Goal: Task Accomplishment & Management: Manage account settings

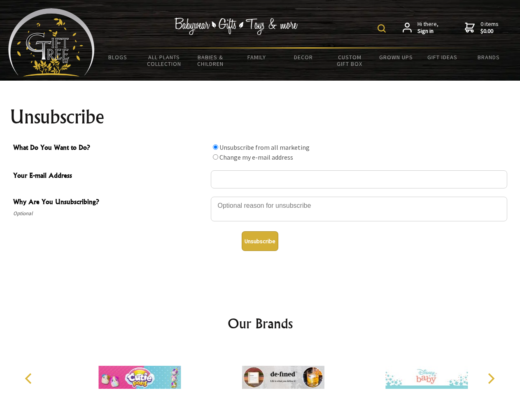
click at [383, 28] on img at bounding box center [381, 28] width 8 height 8
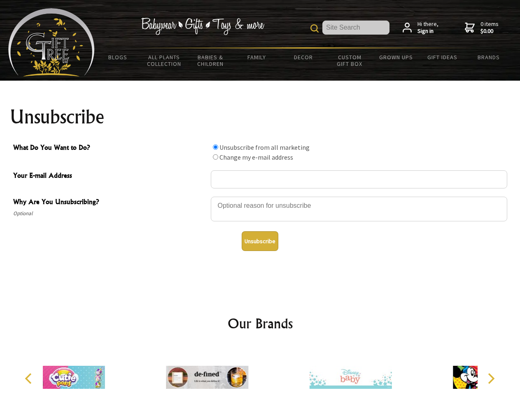
click at [260, 196] on div at bounding box center [359, 210] width 296 height 29
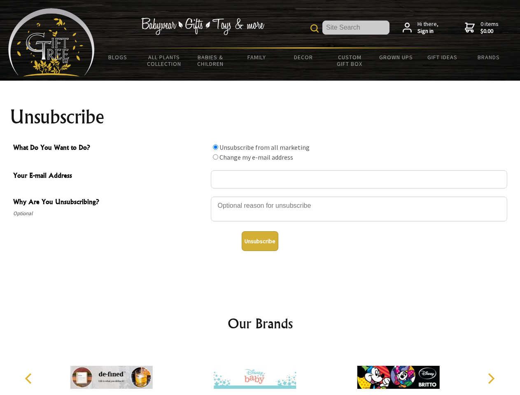
click at [215, 147] on input "What Do You Want to Do?" at bounding box center [215, 146] width 5 height 5
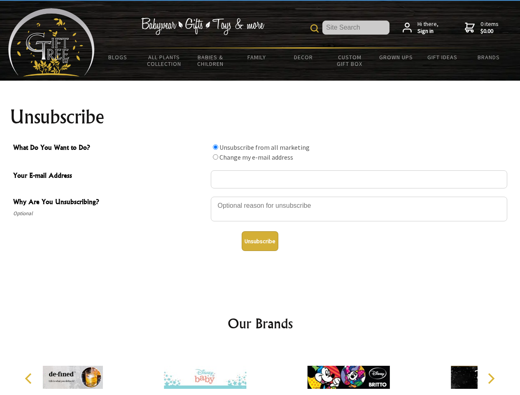
click at [215, 157] on input "What Do You Want to Do?" at bounding box center [215, 156] width 5 height 5
radio input "true"
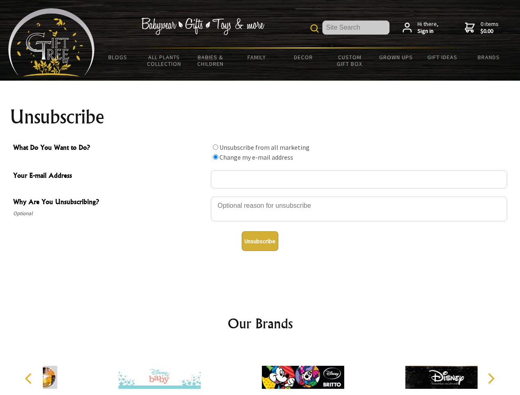
click at [260, 241] on button "Unsubscribe" at bounding box center [259, 241] width 37 height 20
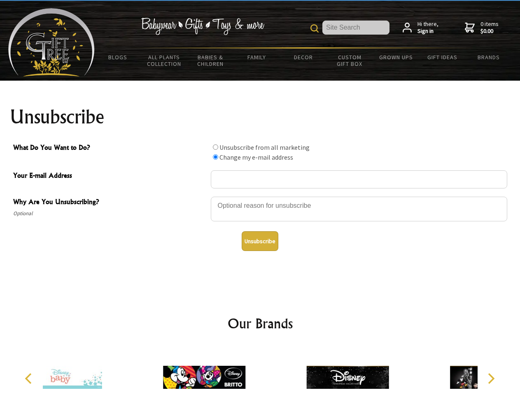
click at [260, 371] on div at bounding box center [203, 378] width 143 height 64
click at [30, 378] on icon "Previous" at bounding box center [29, 378] width 11 height 11
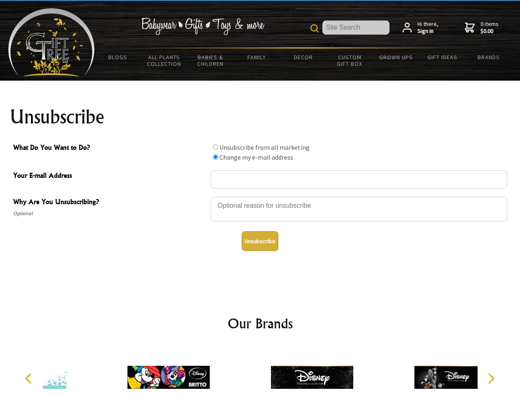
click at [490, 378] on icon "Next" at bounding box center [490, 378] width 11 height 11
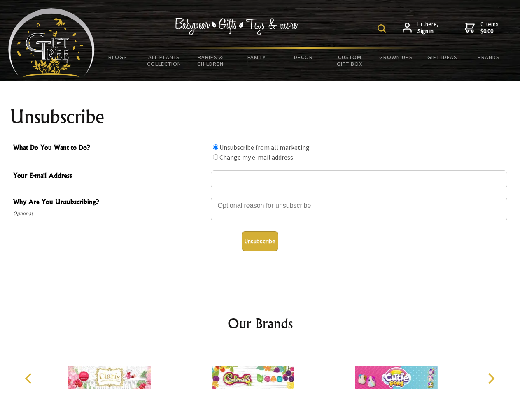
click at [383, 28] on img at bounding box center [381, 28] width 8 height 8
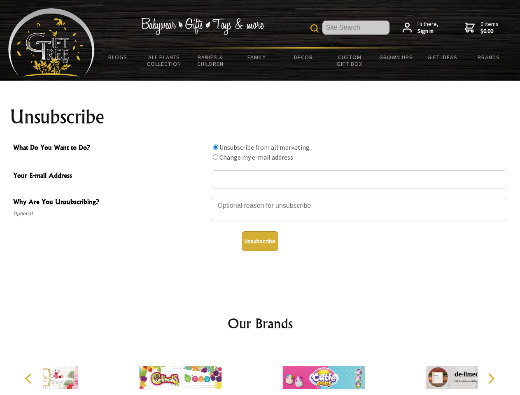
click at [260, 196] on div at bounding box center [359, 210] width 296 height 29
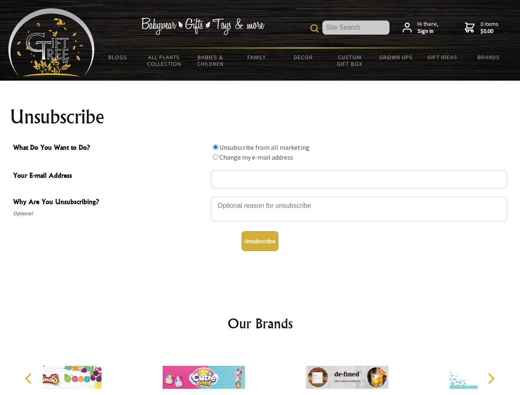
click at [215, 147] on input "What Do You Want to Do?" at bounding box center [215, 146] width 5 height 5
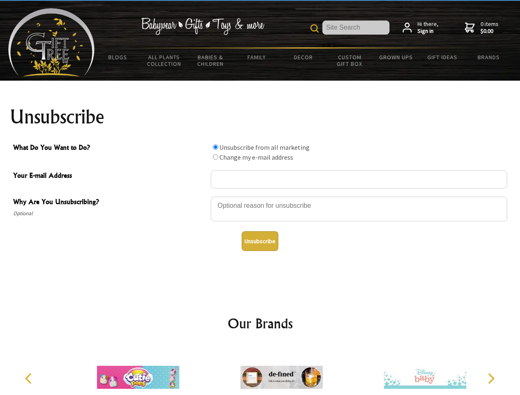
click at [215, 157] on input "What Do You Want to Do?" at bounding box center [215, 156] width 5 height 5
radio input "true"
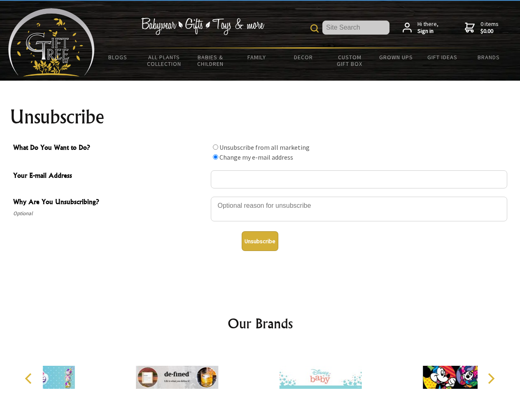
click at [260, 241] on button "Unsubscribe" at bounding box center [259, 241] width 37 height 20
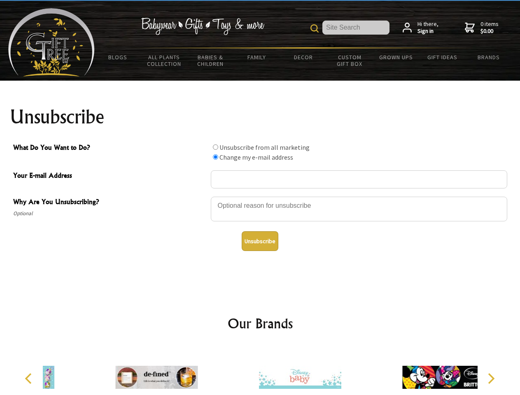
click at [30, 378] on icon "Previous" at bounding box center [29, 378] width 11 height 11
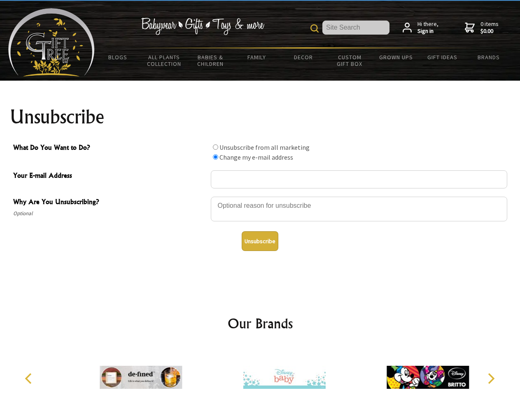
click at [490, 378] on icon "Next" at bounding box center [490, 378] width 11 height 11
